Goal: Information Seeking & Learning: Learn about a topic

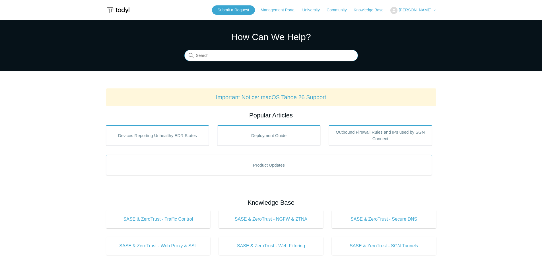
click at [225, 56] on input "Search" at bounding box center [271, 55] width 174 height 11
type input "p"
type input "[rotmn"
type input "printer ll"
type input "["
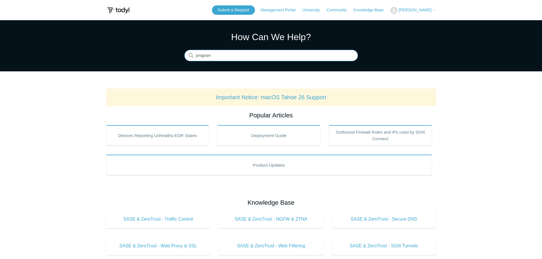
type input "program"
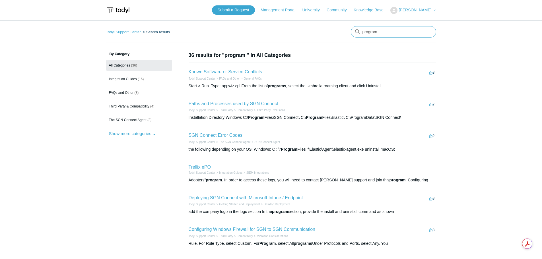
click at [375, 32] on input "program" at bounding box center [393, 31] width 85 height 11
click at [386, 34] on input "program" at bounding box center [393, 31] width 85 height 11
type input "Nin"
type input "Whitelist"
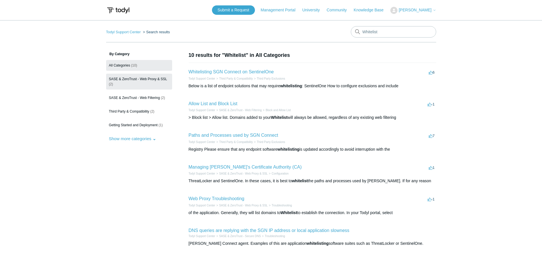
drag, startPoint x: 150, startPoint y: 197, endPoint x: 159, endPoint y: 76, distance: 121.0
drag, startPoint x: 416, startPoint y: 30, endPoint x: 356, endPoint y: 9, distance: 63.9
click at [353, 20] on main "Todyl Support Center Search results There are no matching results in this help …" at bounding box center [271, 203] width 542 height 366
type input "Trusted Applications"
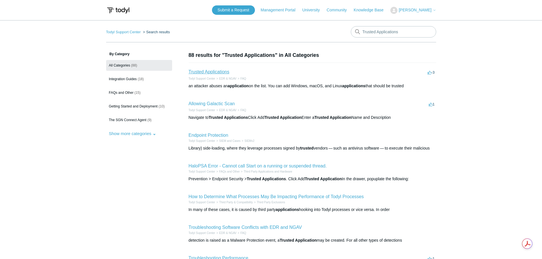
click at [222, 71] on link "Trusted Applications" at bounding box center [209, 71] width 41 height 5
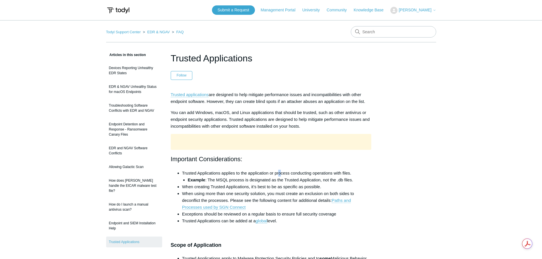
drag, startPoint x: 258, startPoint y: 88, endPoint x: 281, endPoint y: 172, distance: 87.2
click at [280, 172] on li "Trusted Applications applies to the application or process conducting operation…" at bounding box center [277, 177] width 190 height 14
click at [279, 179] on li "Example : The MSQL process is designated as the Trusted Application, not the .d…" at bounding box center [280, 180] width 184 height 7
click at [294, 194] on li "When using more than one security solution, you must create an exclusion on bot…" at bounding box center [277, 200] width 190 height 20
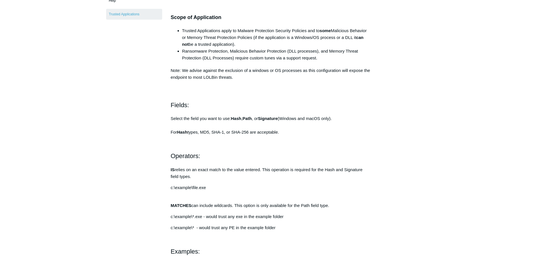
scroll to position [228, 0]
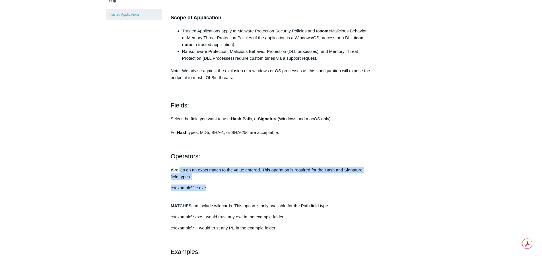
drag, startPoint x: 181, startPoint y: 170, endPoint x: 213, endPoint y: 185, distance: 34.6
click at [213, 185] on div "Trusted applications are designed to help mitigate performance issues and incom…" at bounding box center [271, 191] width 201 height 654
click at [213, 185] on p "c:\example\file.exe" at bounding box center [271, 188] width 201 height 7
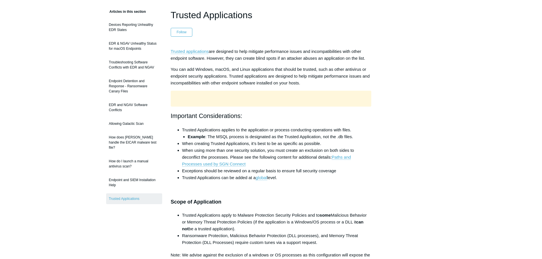
scroll to position [0, 0]
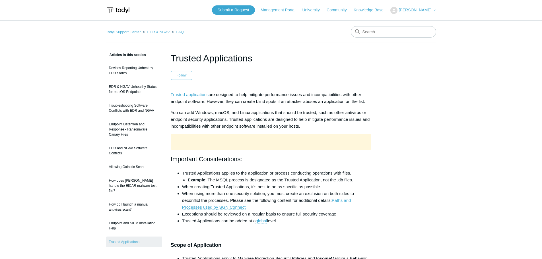
drag, startPoint x: 289, startPoint y: 157, endPoint x: 287, endPoint y: 86, distance: 71.5
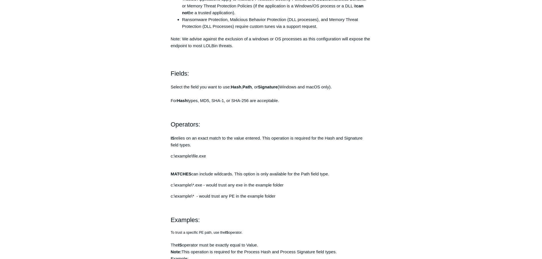
scroll to position [113, 0]
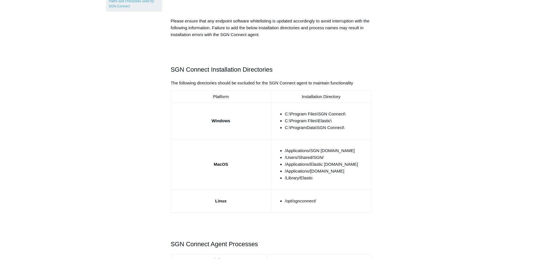
scroll to position [142, 0]
